Goal: Task Accomplishment & Management: Manage account settings

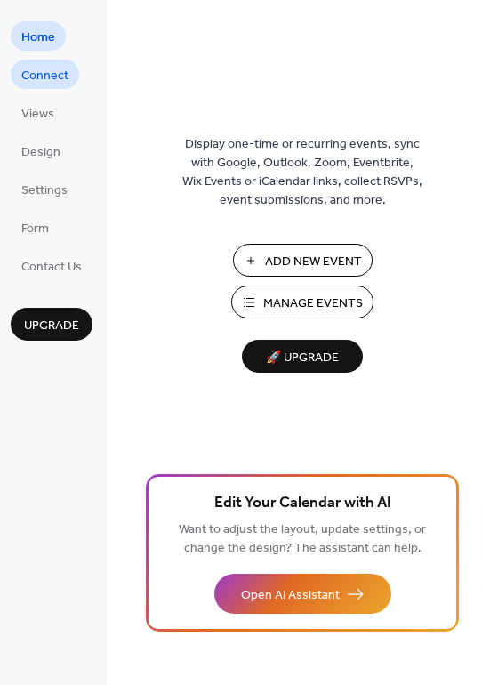
click at [40, 69] on span "Connect" at bounding box center [44, 76] width 47 height 19
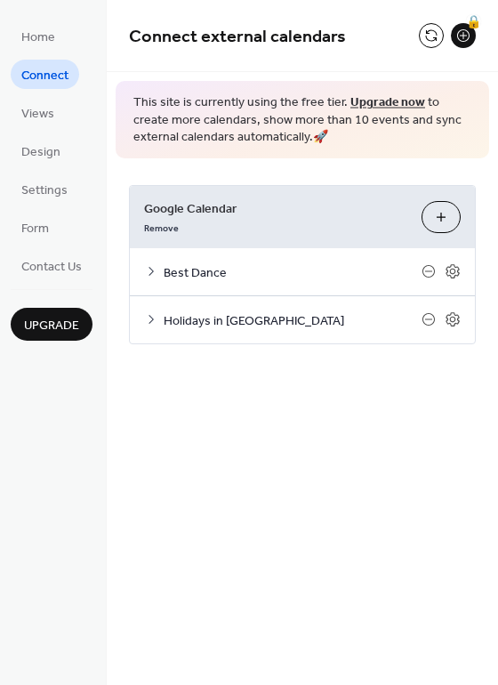
click at [212, 272] on span "Best Dance" at bounding box center [293, 272] width 258 height 19
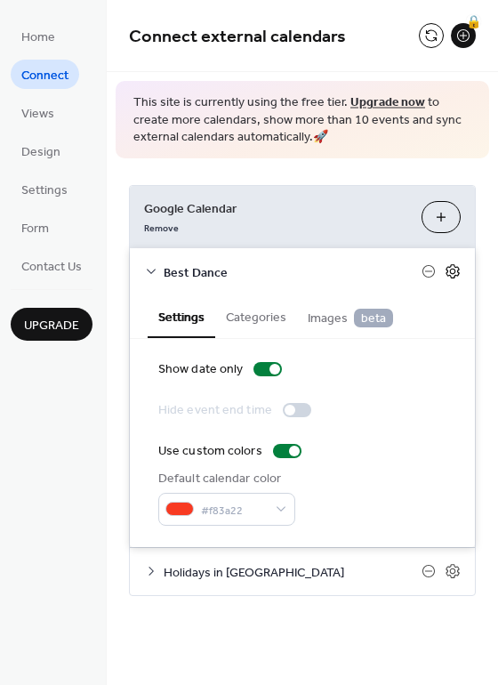
click at [447, 270] on icon at bounding box center [452, 271] width 13 height 14
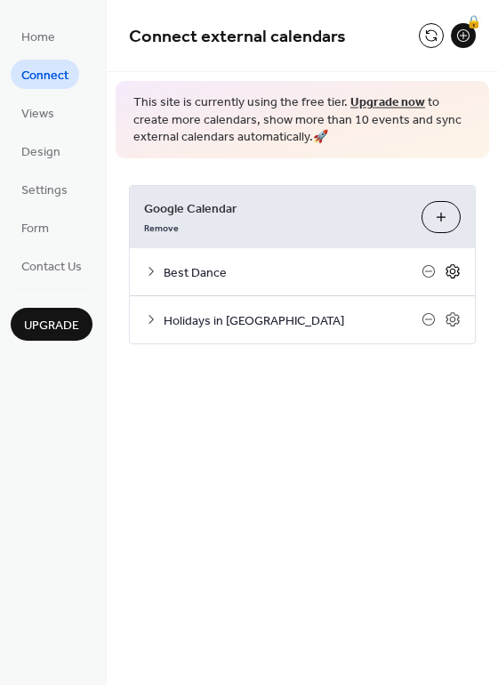
click at [447, 270] on icon at bounding box center [452, 271] width 13 height 14
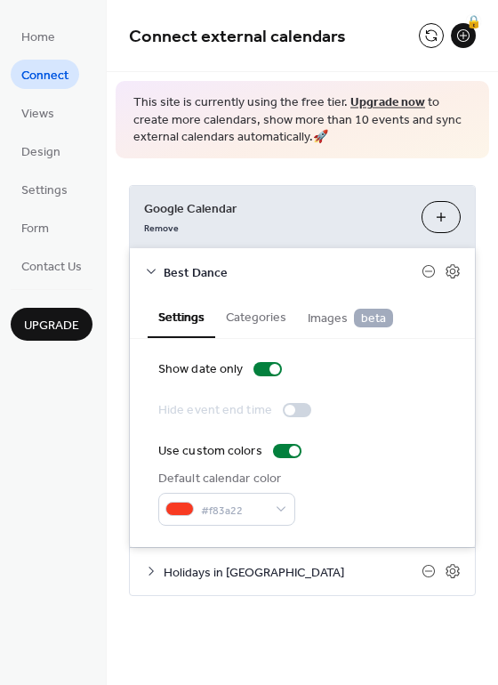
click at [441, 219] on button "Choose Calendars" at bounding box center [441, 217] width 39 height 32
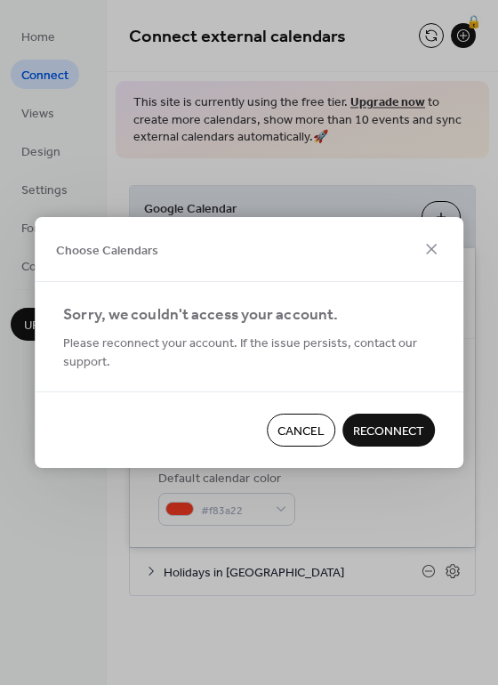
click at [379, 424] on span "Reconnect" at bounding box center [388, 432] width 71 height 19
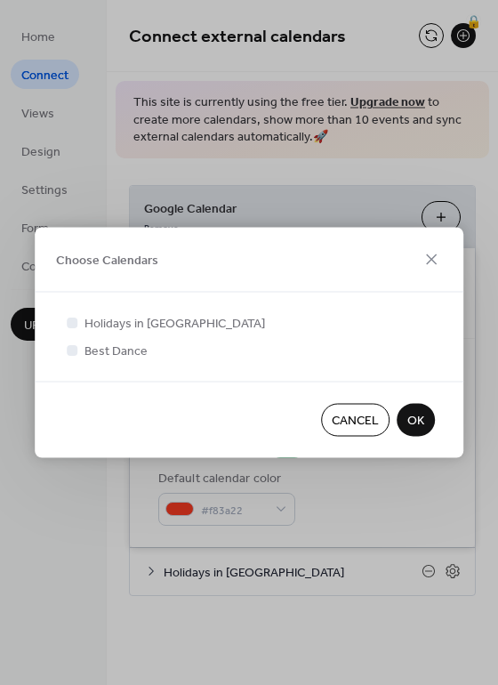
click at [420, 422] on span "OK" at bounding box center [416, 421] width 17 height 19
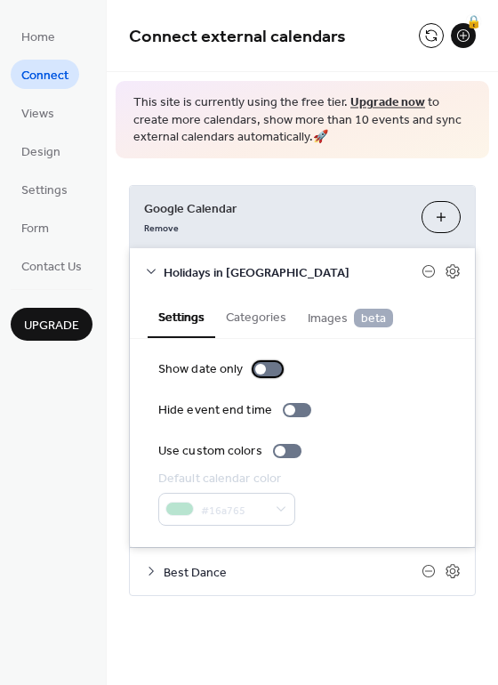
click at [255, 368] on div at bounding box center [260, 369] width 11 height 11
click at [271, 369] on div at bounding box center [275, 369] width 11 height 11
click at [275, 451] on div at bounding box center [280, 451] width 11 height 11
click at [257, 369] on div at bounding box center [260, 369] width 11 height 11
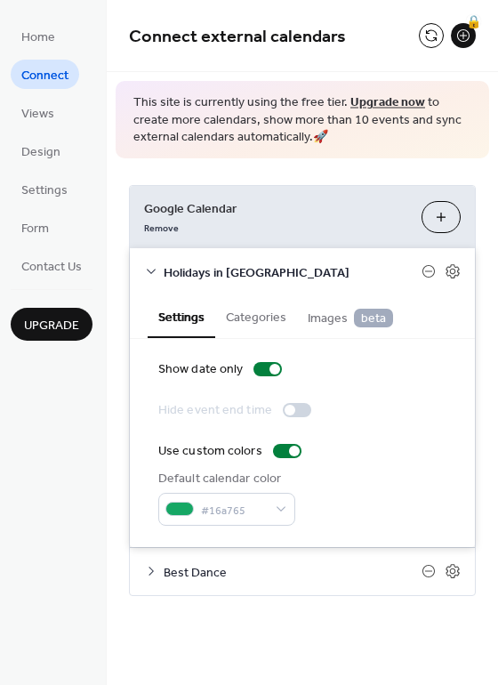
click at [263, 322] on button "Categories" at bounding box center [256, 315] width 82 height 41
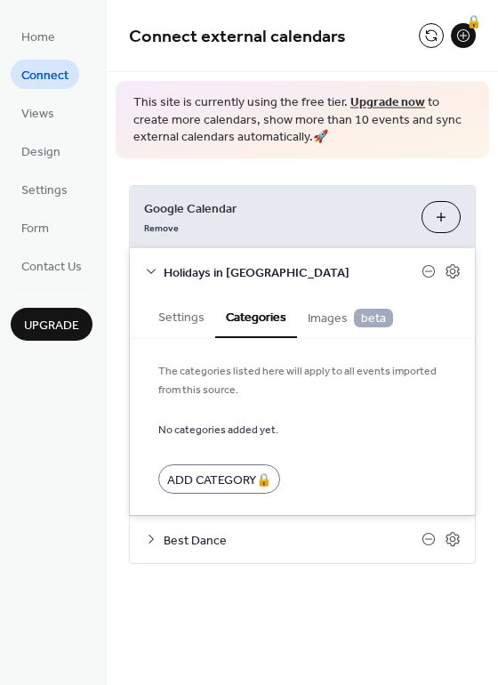
click at [315, 321] on span "Images beta" at bounding box center [350, 319] width 85 height 20
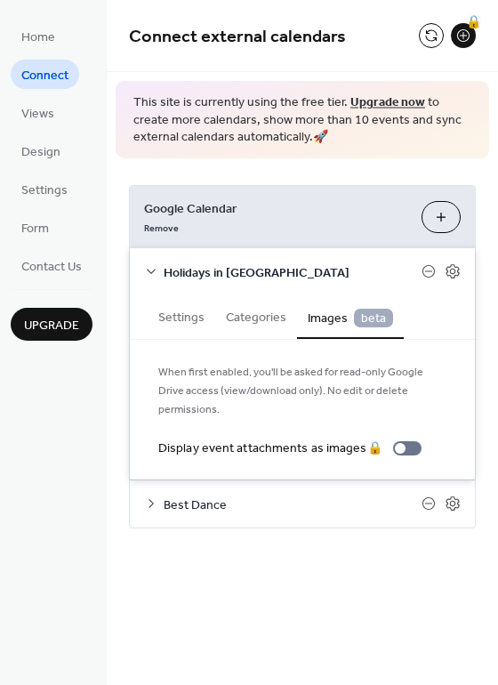
click at [330, 280] on span "Holidays in [GEOGRAPHIC_DATA]" at bounding box center [293, 272] width 258 height 19
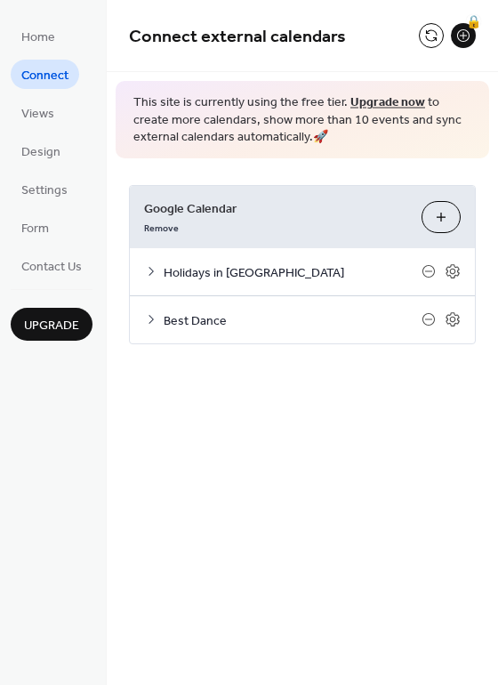
click at [356, 271] on span "Holidays in [GEOGRAPHIC_DATA]" at bounding box center [293, 272] width 258 height 19
